Goal: Transaction & Acquisition: Purchase product/service

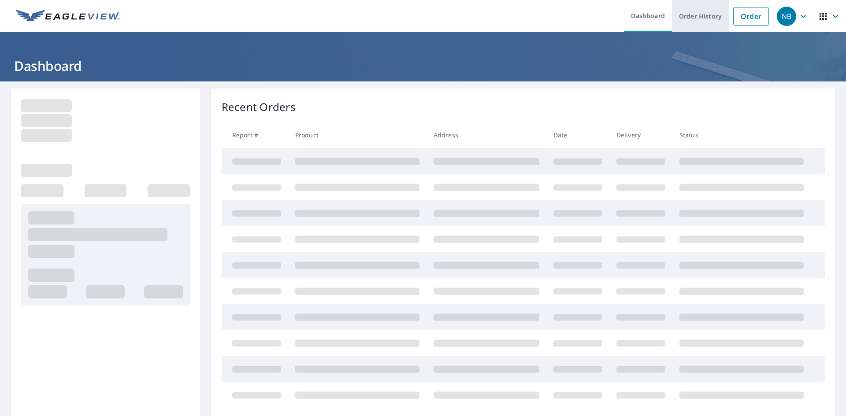
drag, startPoint x: 740, startPoint y: 16, endPoint x: 710, endPoint y: 16, distance: 29.5
click at [738, 16] on link "Order" at bounding box center [751, 16] width 36 height 18
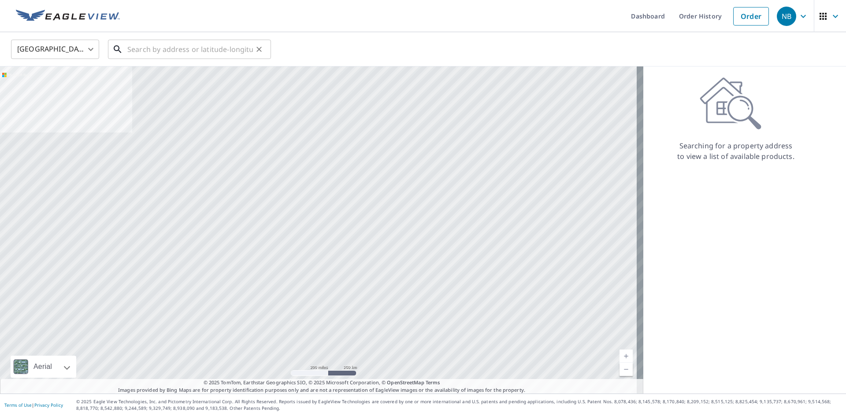
click at [199, 48] on input "text" at bounding box center [190, 49] width 126 height 25
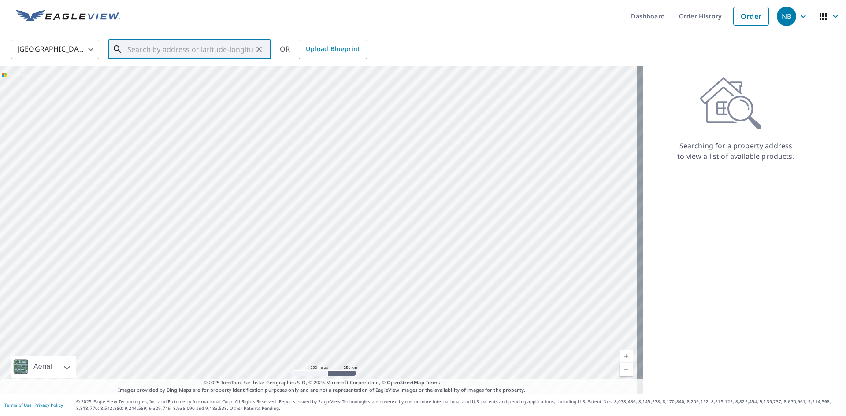
type input "1"
click at [165, 77] on span "[STREET_ADDRESS]" at bounding box center [195, 75] width 138 height 11
type input "[STREET_ADDRESS]"
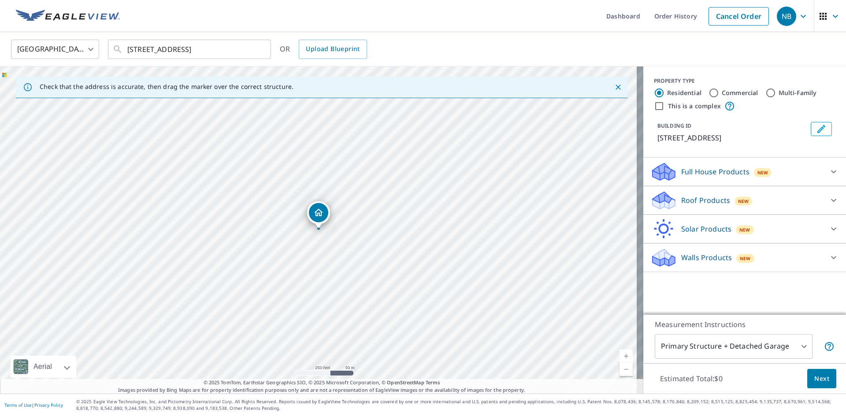
click at [695, 201] on p "Roof Products" at bounding box center [705, 200] width 49 height 11
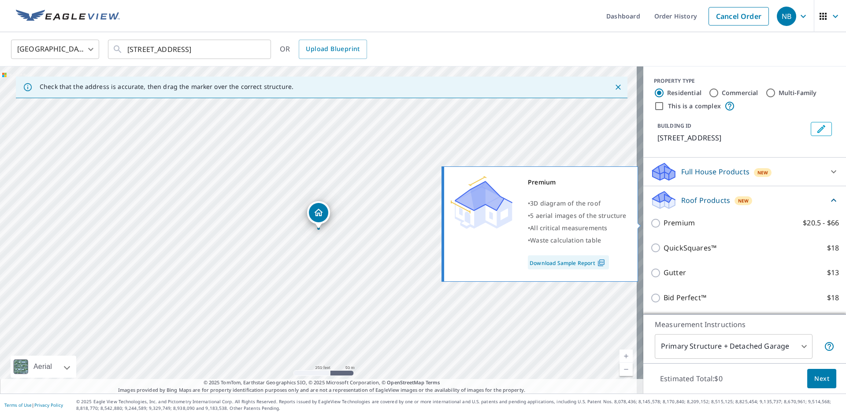
click at [674, 224] on p "Premium" at bounding box center [678, 223] width 31 height 11
click at [663, 224] on input "Premium $20.5 - $66" at bounding box center [656, 223] width 13 height 11
checkbox input "true"
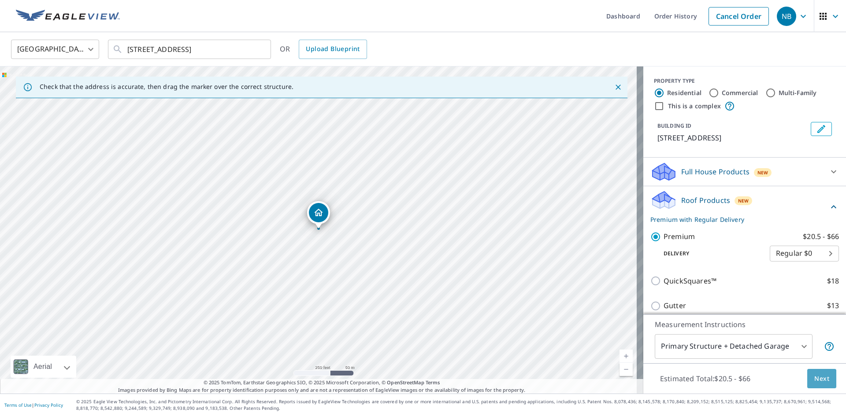
click at [823, 374] on button "Next" at bounding box center [821, 379] width 29 height 20
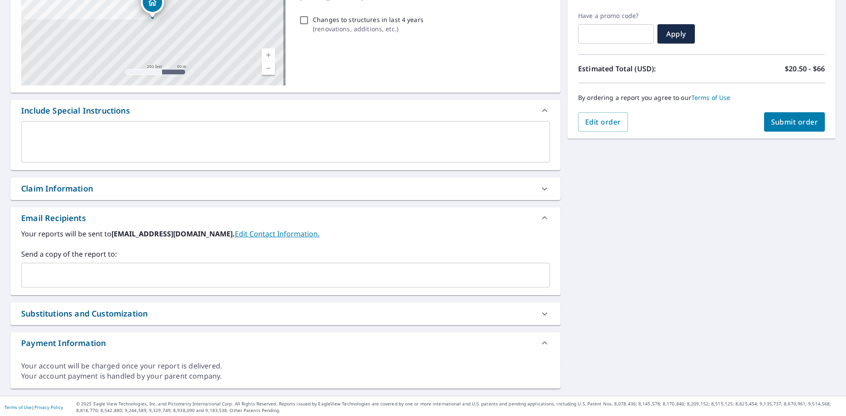
scroll to position [144, 0]
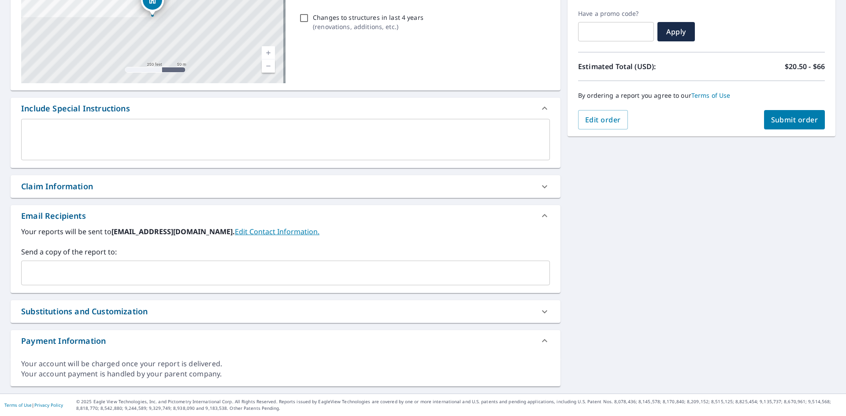
click at [225, 190] on div "Claim Information" at bounding box center [277, 187] width 513 height 12
checkbox input "true"
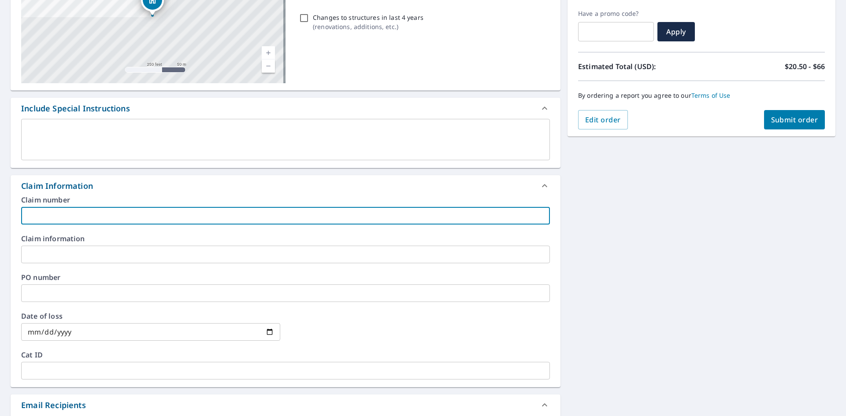
click at [132, 215] on input "text" at bounding box center [285, 216] width 529 height 18
type input "elite properties"
click at [780, 124] on span "Submit order" at bounding box center [794, 120] width 47 height 10
checkbox input "true"
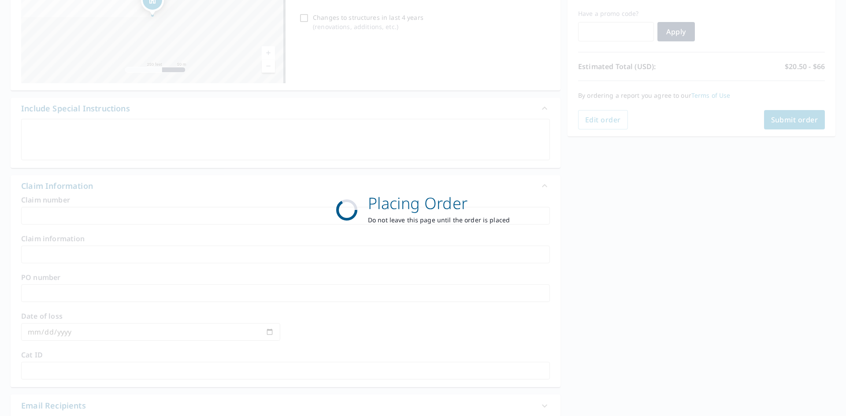
scroll to position [102, 0]
